Goal: Check status: Verify the current state of an ongoing process or item

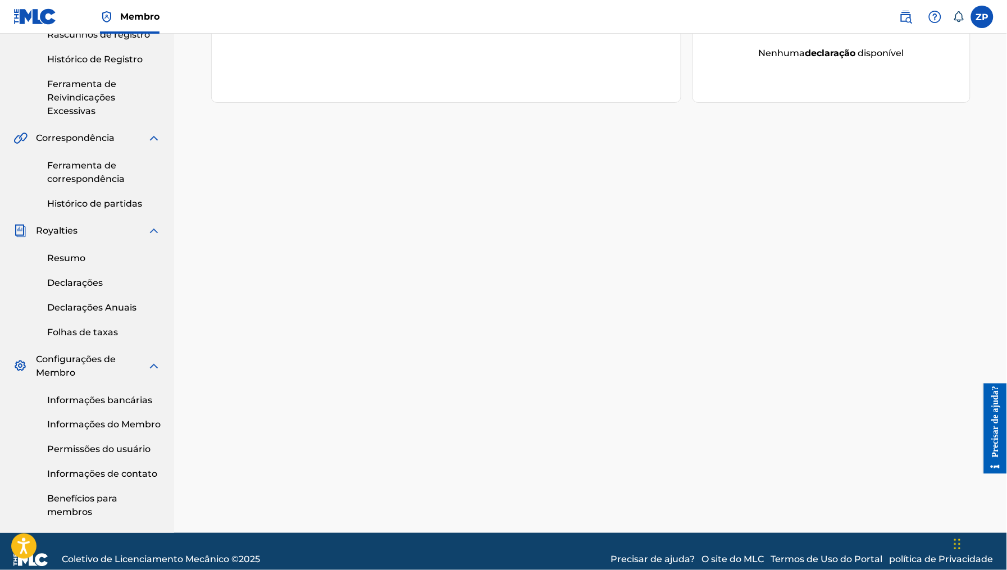
scroll to position [262, 0]
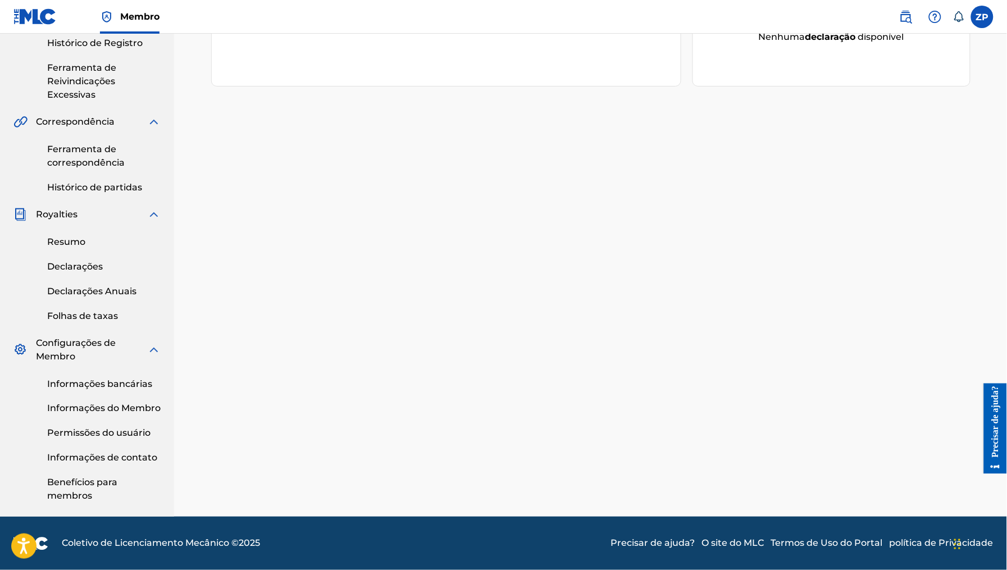
click at [74, 234] on div "Resumo Declarações Declarações Anuais Folhas de taxas" at bounding box center [86, 272] width 147 height 102
click at [70, 245] on font "Resumo" at bounding box center [66, 241] width 38 height 11
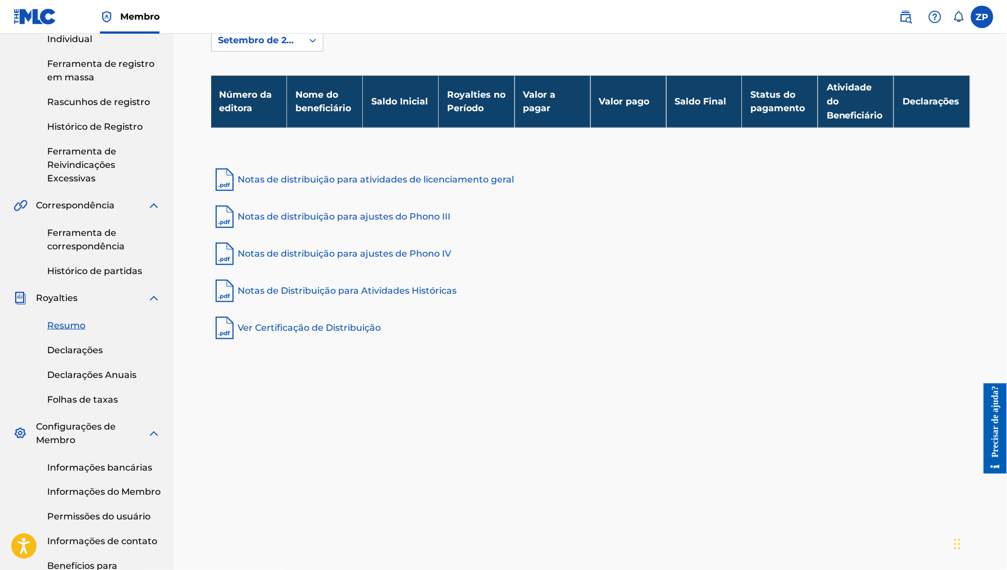
scroll to position [187, 0]
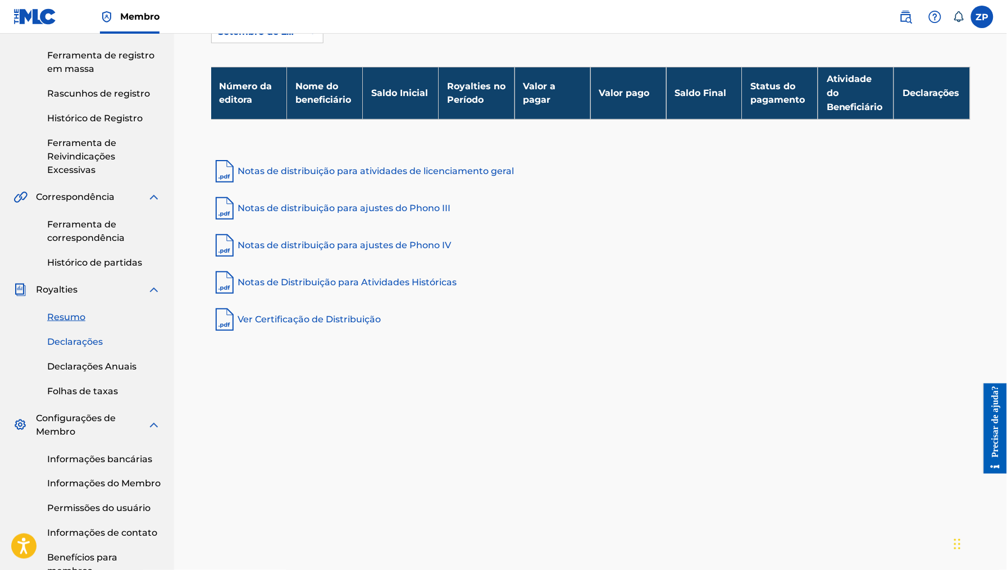
click at [84, 343] on font "Declarações" at bounding box center [75, 341] width 56 height 11
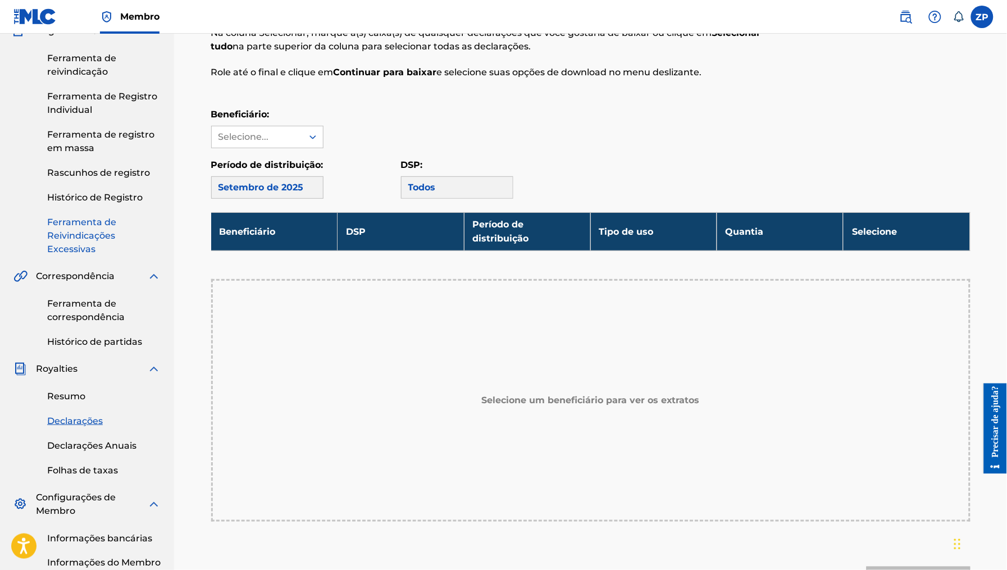
scroll to position [111, 0]
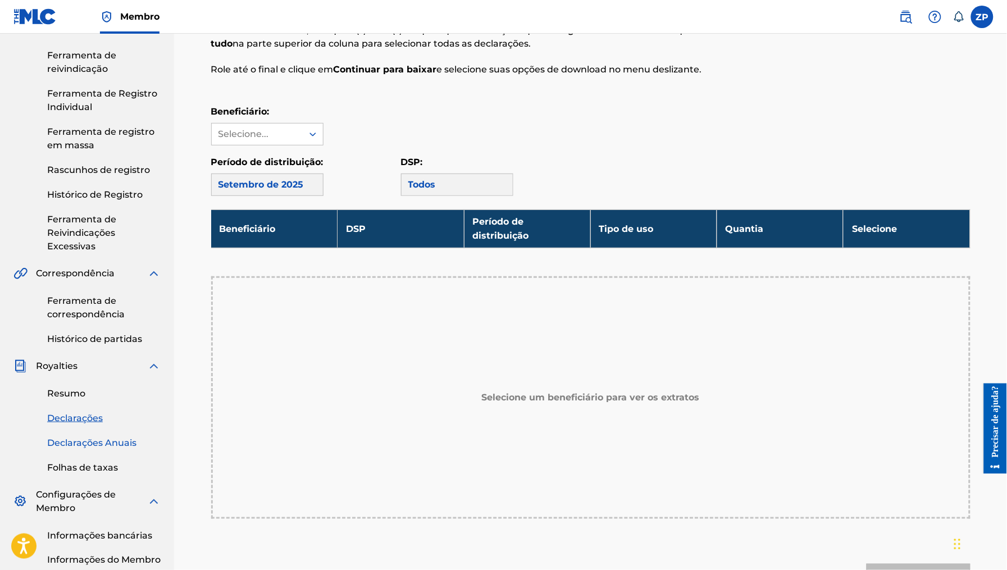
click at [73, 446] on font "Declarações Anuais" at bounding box center [91, 442] width 89 height 11
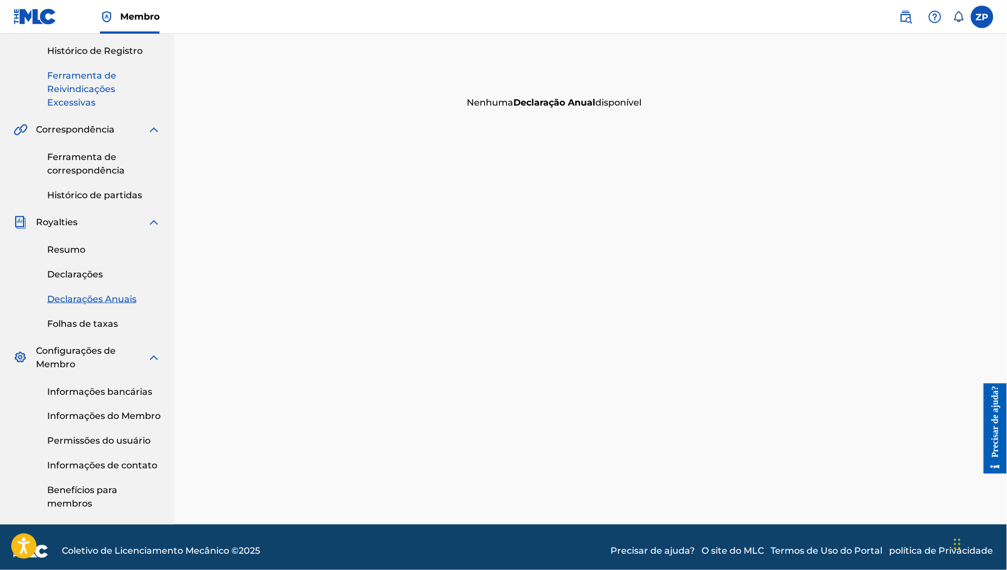
scroll to position [259, 0]
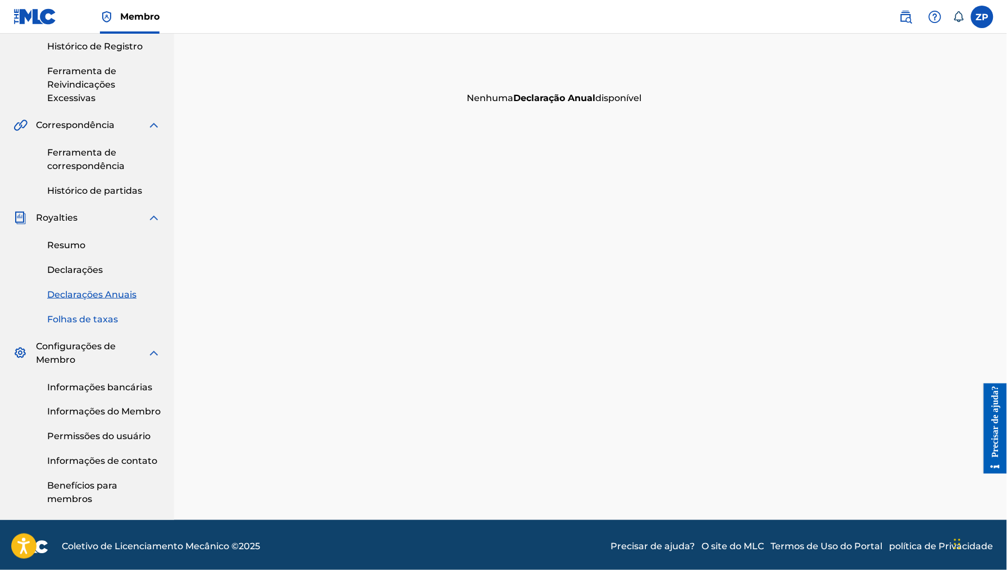
click at [102, 317] on font "Folhas de taxas" at bounding box center [82, 319] width 71 height 11
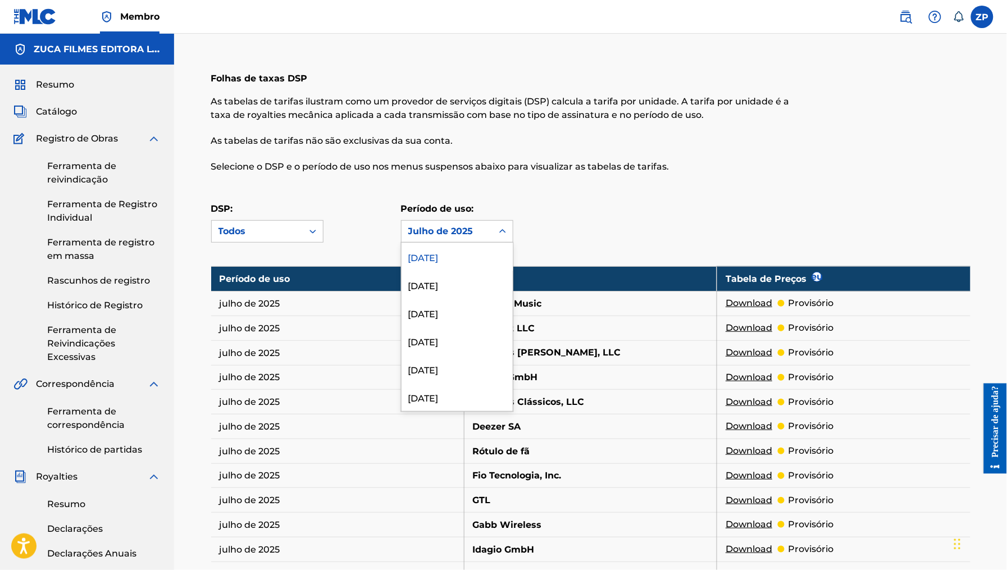
click at [431, 225] on div "Julho de 2025" at bounding box center [446, 231] width 77 height 13
click at [608, 205] on div "DSP: Todos Período de uso: Julho de 2025 selecionado, 1 de 213. 213 resultados …" at bounding box center [590, 227] width 759 height 51
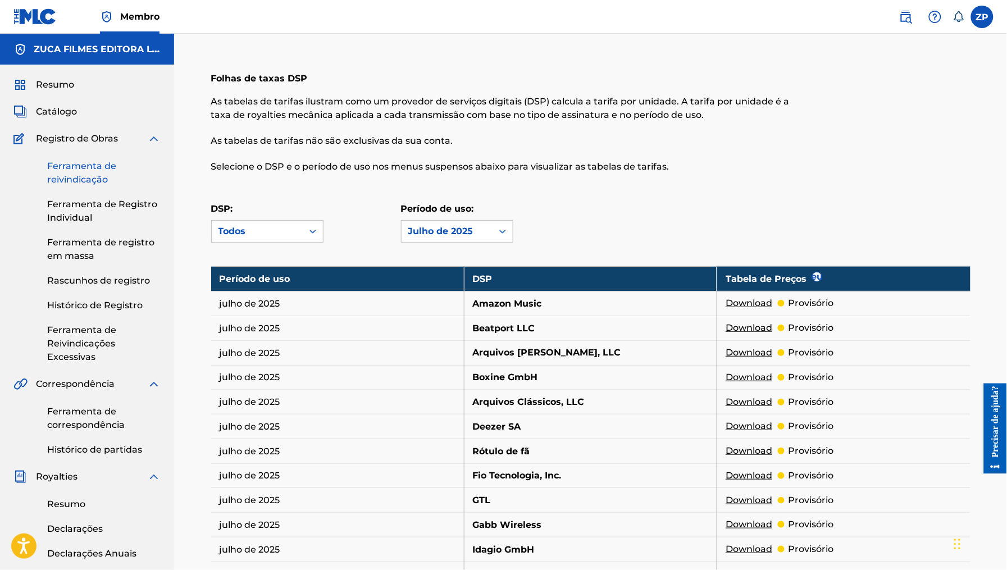
click at [57, 177] on font "Ferramenta de reivindicação" at bounding box center [81, 173] width 69 height 24
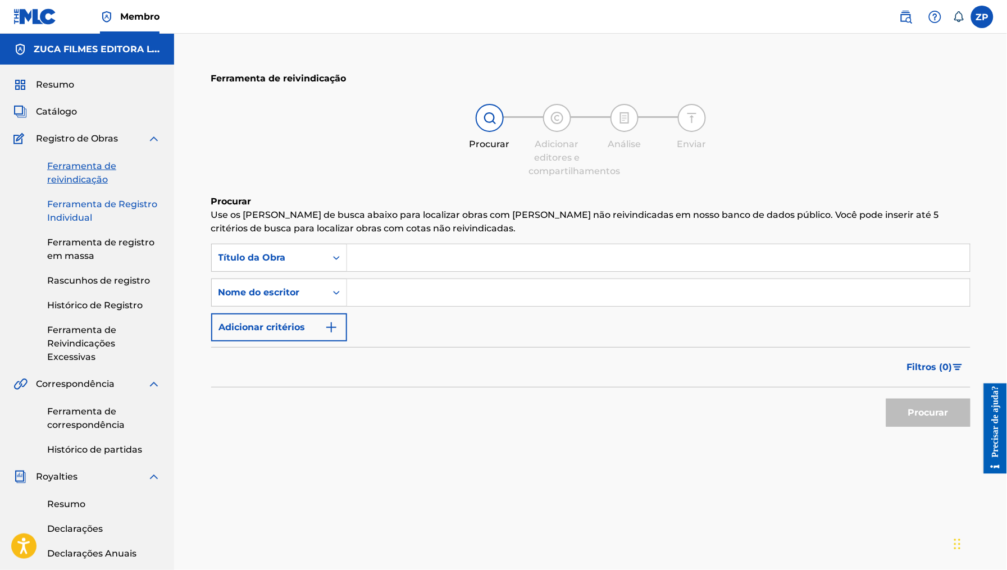
click at [114, 204] on font "Ferramenta de Registro Individual" at bounding box center [102, 211] width 110 height 24
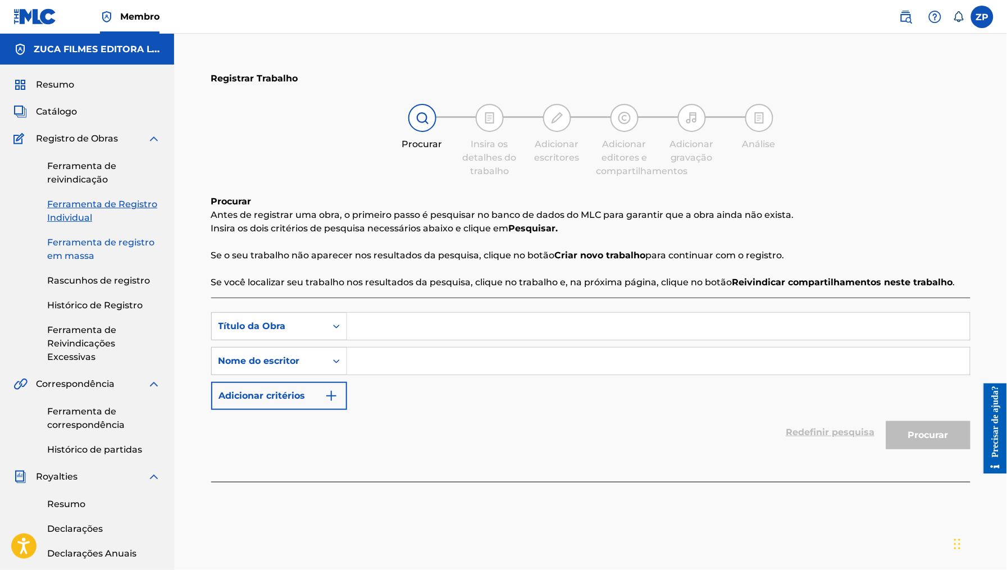
click at [80, 243] on font "Ferramenta de registro em massa" at bounding box center [100, 249] width 107 height 24
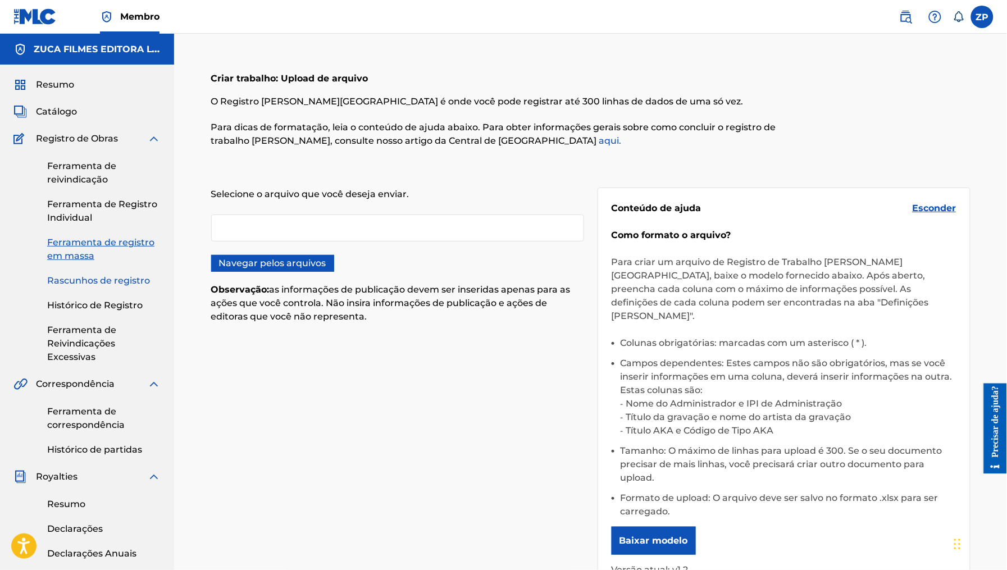
click at [108, 275] on font "Rascunhos de registro" at bounding box center [98, 280] width 103 height 11
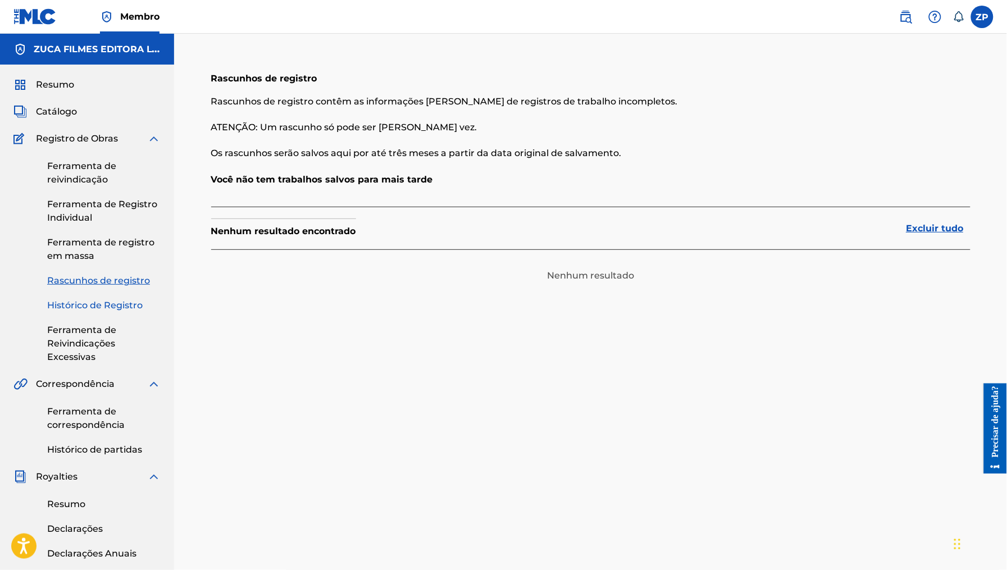
click at [77, 303] on font "Histórico de Registro" at bounding box center [94, 305] width 95 height 11
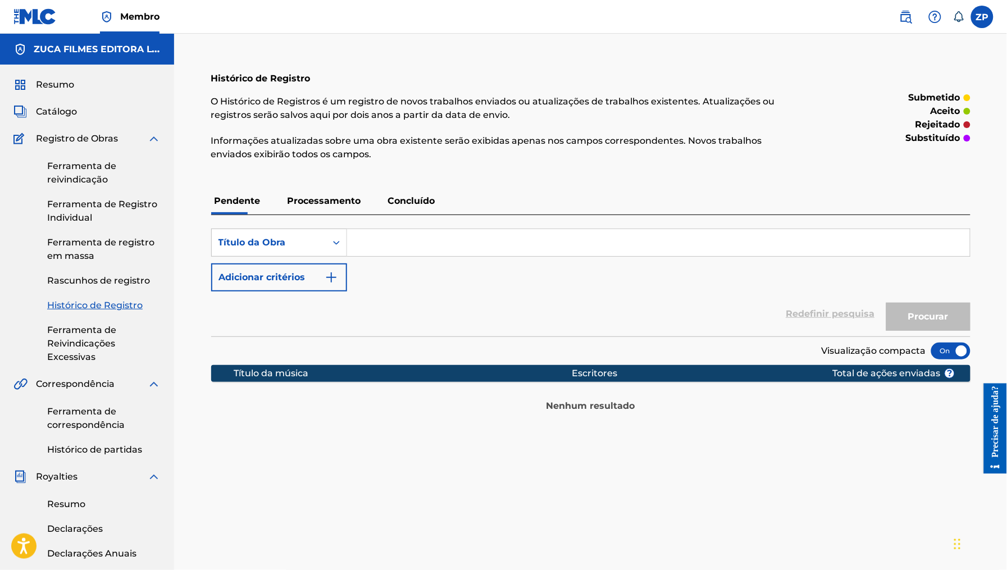
click at [307, 197] on font "Processamento" at bounding box center [324, 200] width 74 height 11
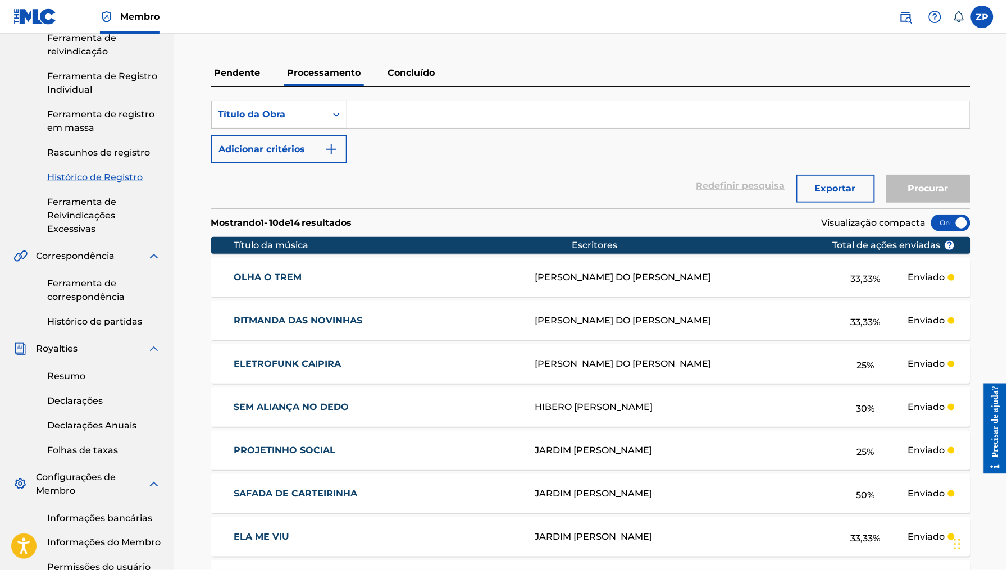
scroll to position [126, 0]
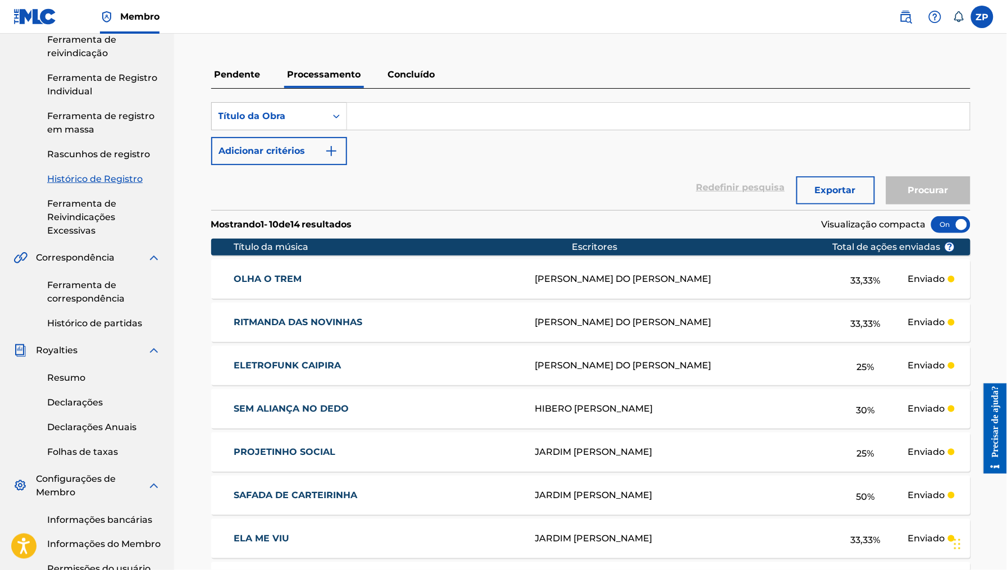
click at [429, 76] on font "Concluído" at bounding box center [411, 74] width 47 height 11
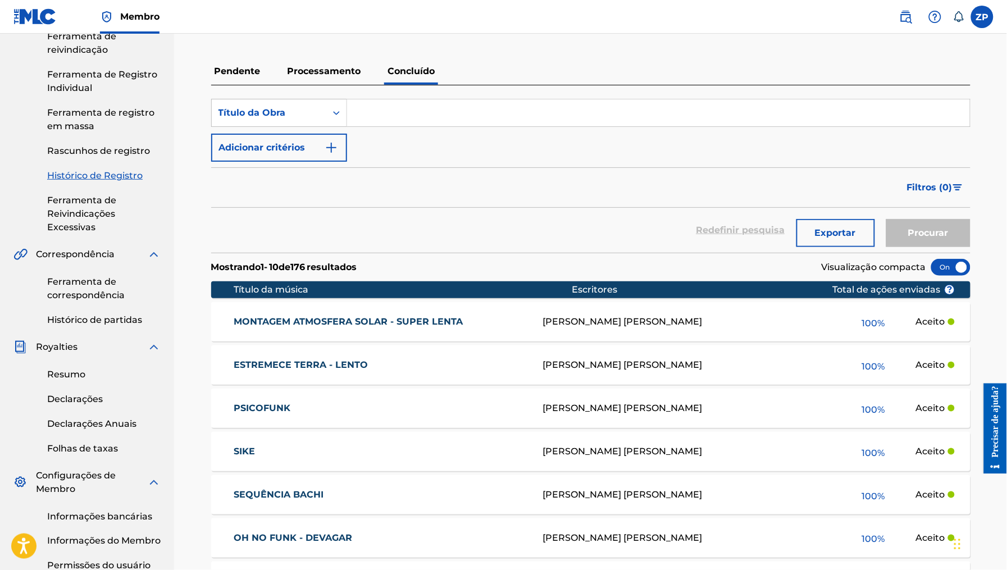
scroll to position [200, 0]
